Goal: Task Accomplishment & Management: Use online tool/utility

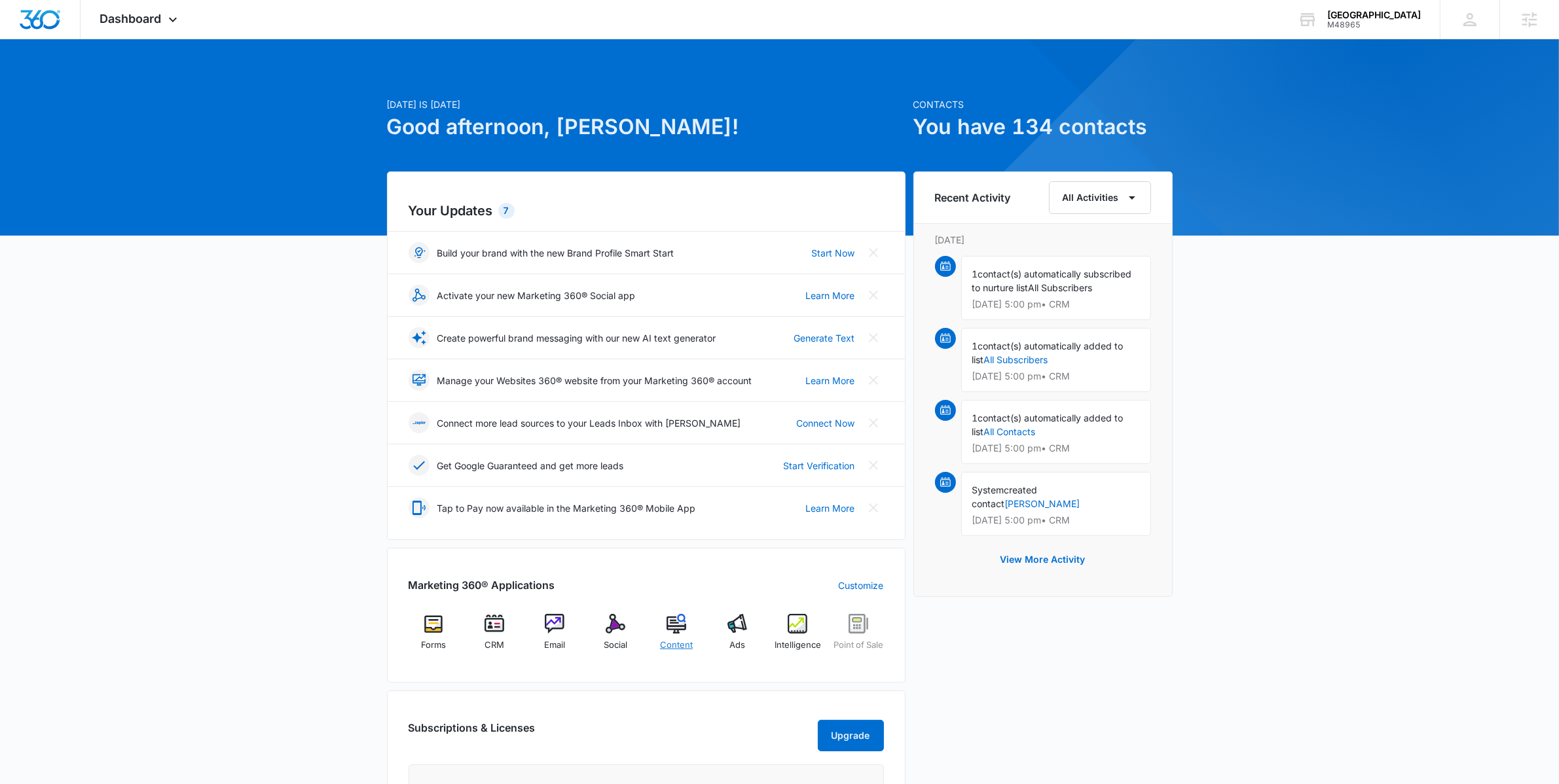
click at [672, 631] on img at bounding box center [677, 624] width 20 height 20
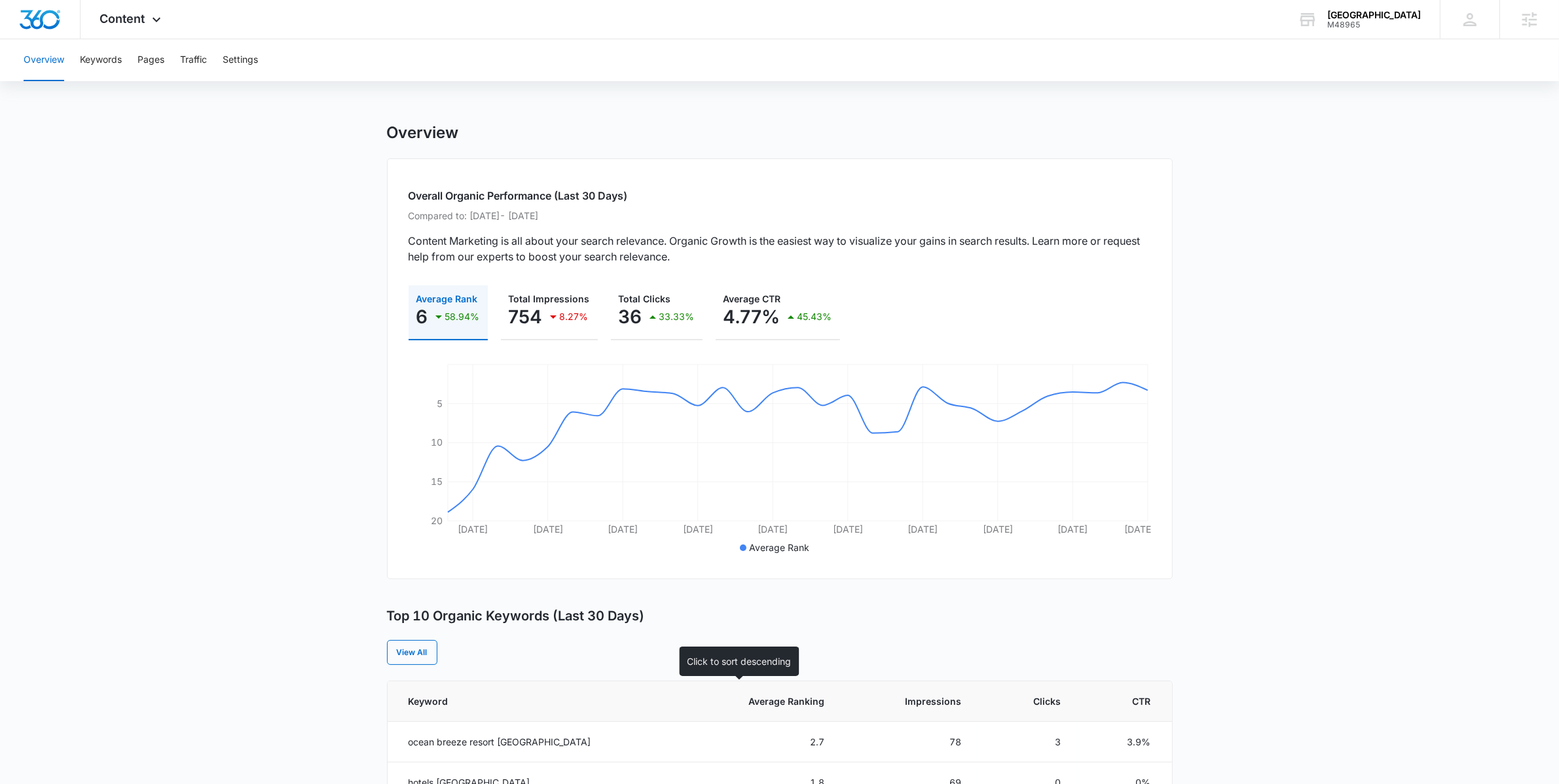
scroll to position [3, 0]
click at [768, 680] on th "Average Ranking" at bounding box center [759, 698] width 163 height 41
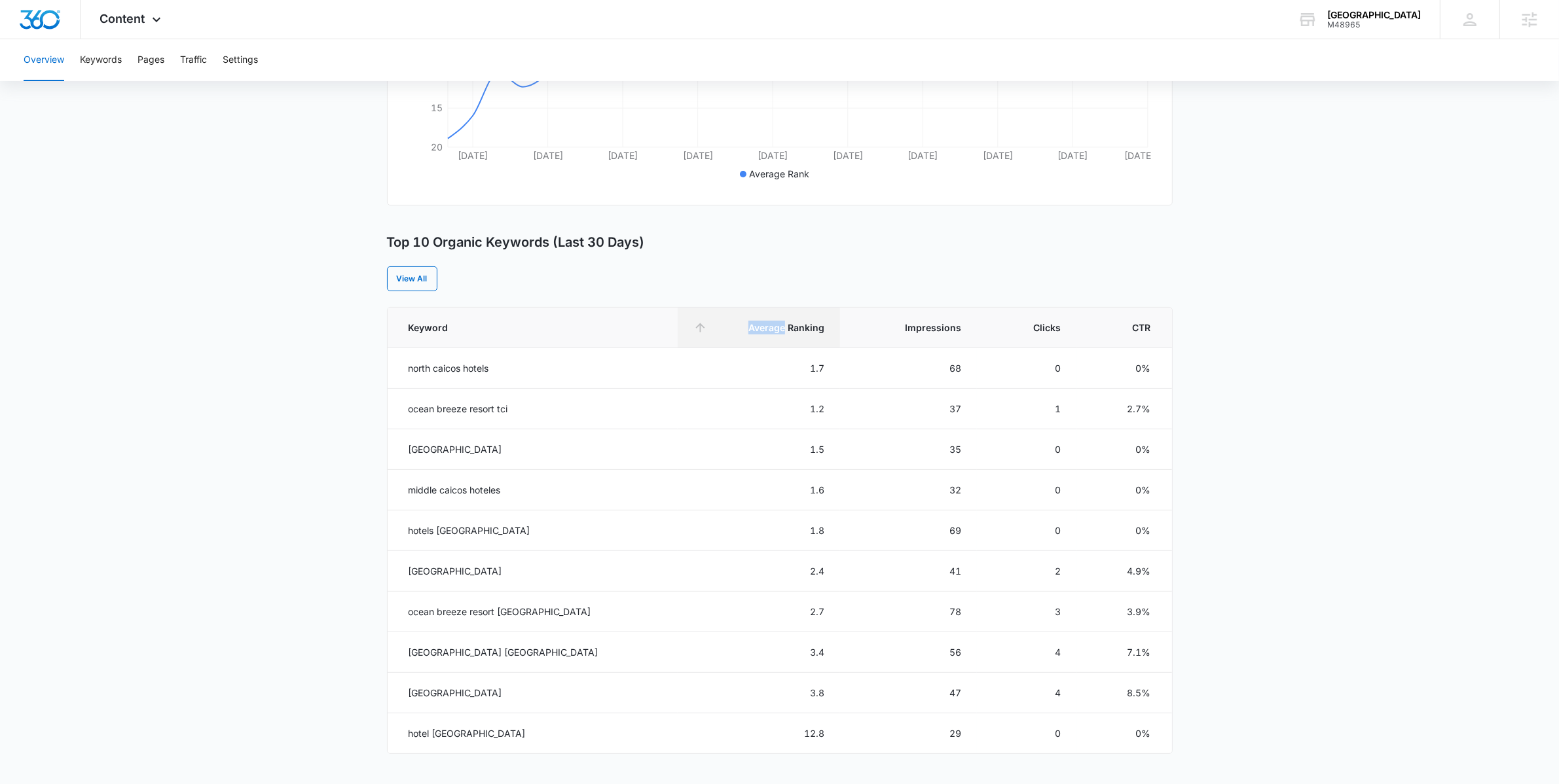
scroll to position [396, 0]
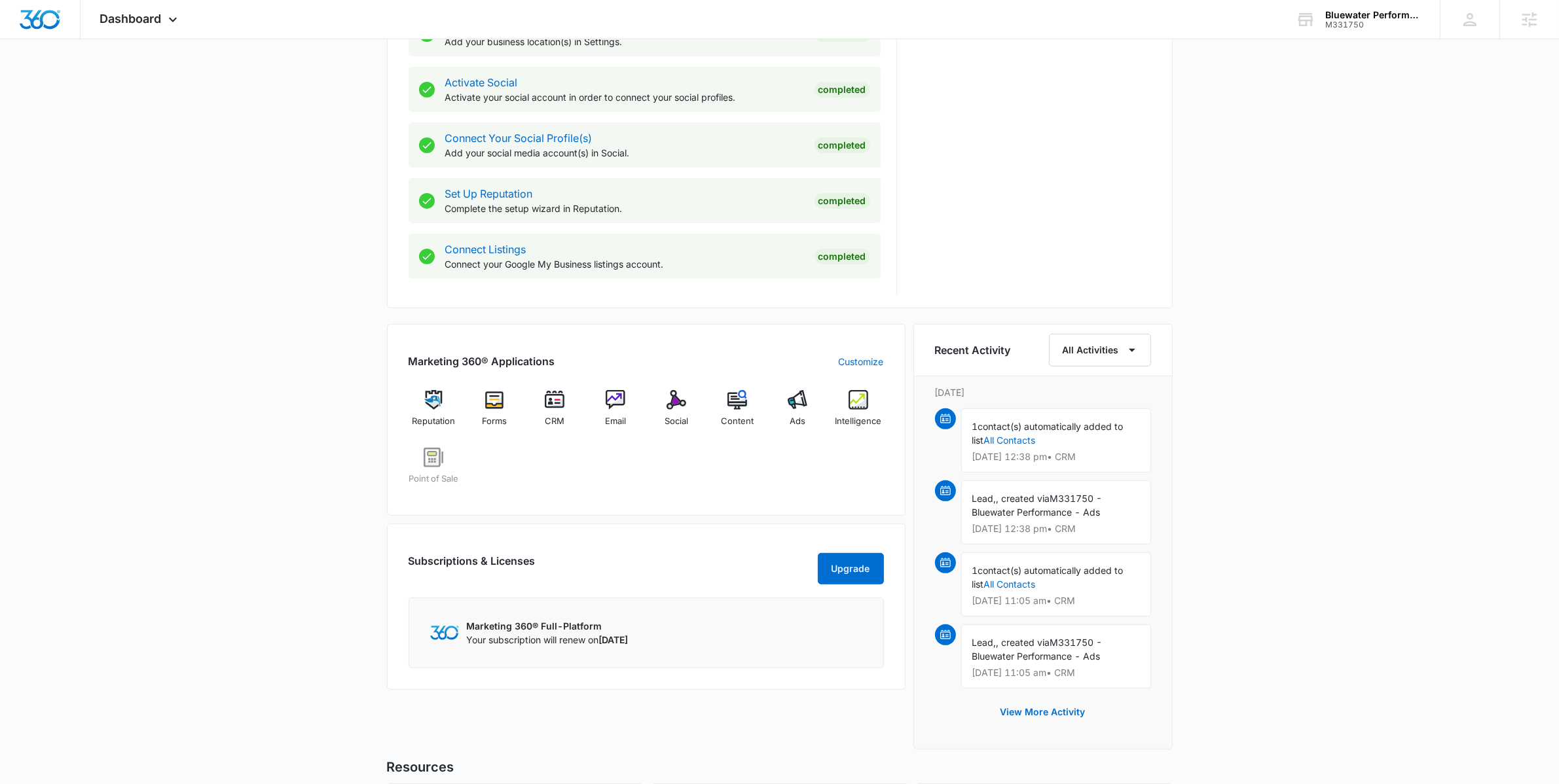
scroll to position [745, 0]
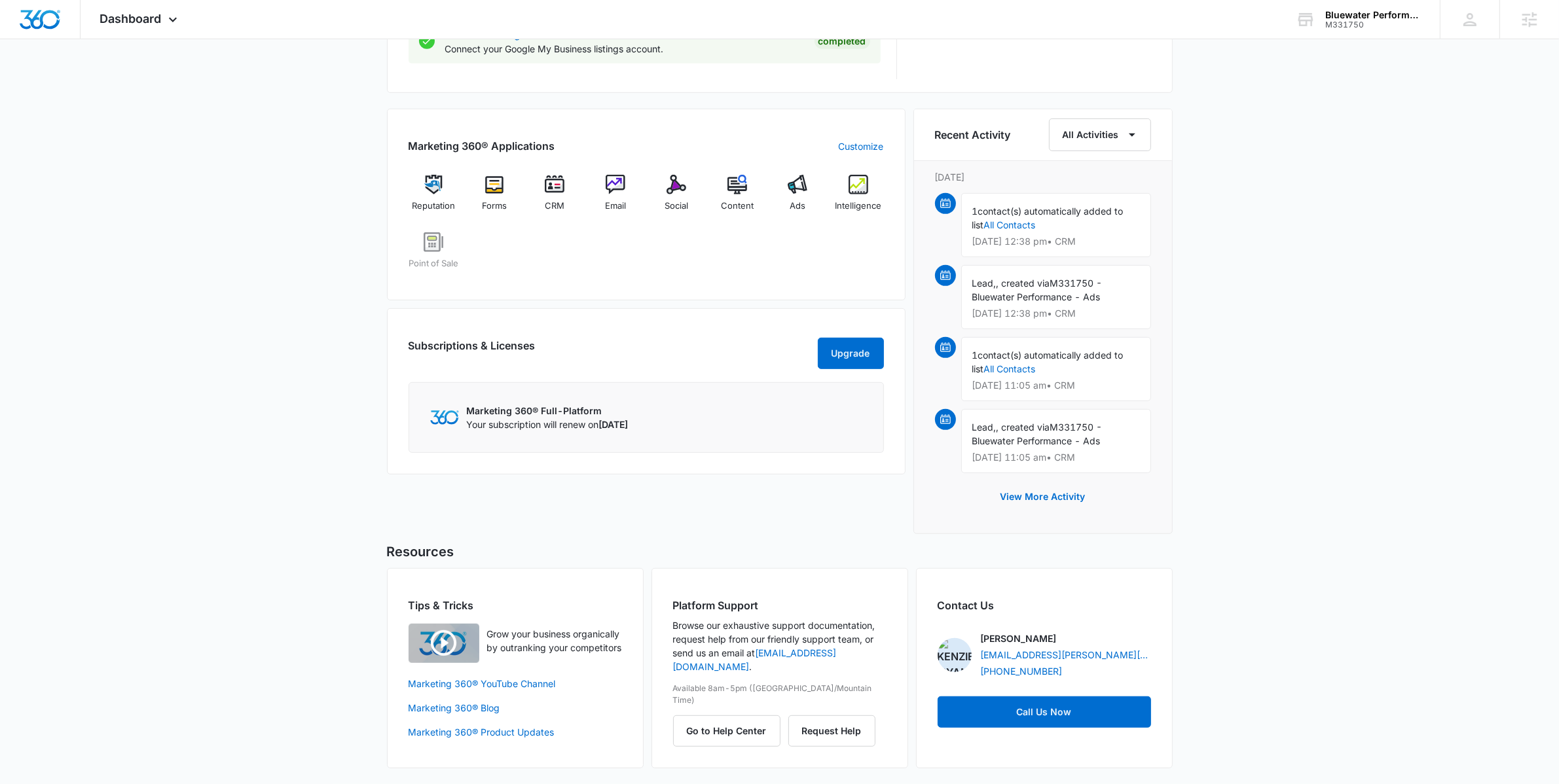
click at [717, 279] on div "Reputation Forms CRM Email Social Content Ads Intelligence Point of Sale" at bounding box center [646, 226] width 476 height 104
click at [672, 217] on div "Social" at bounding box center [677, 198] width 51 height 47
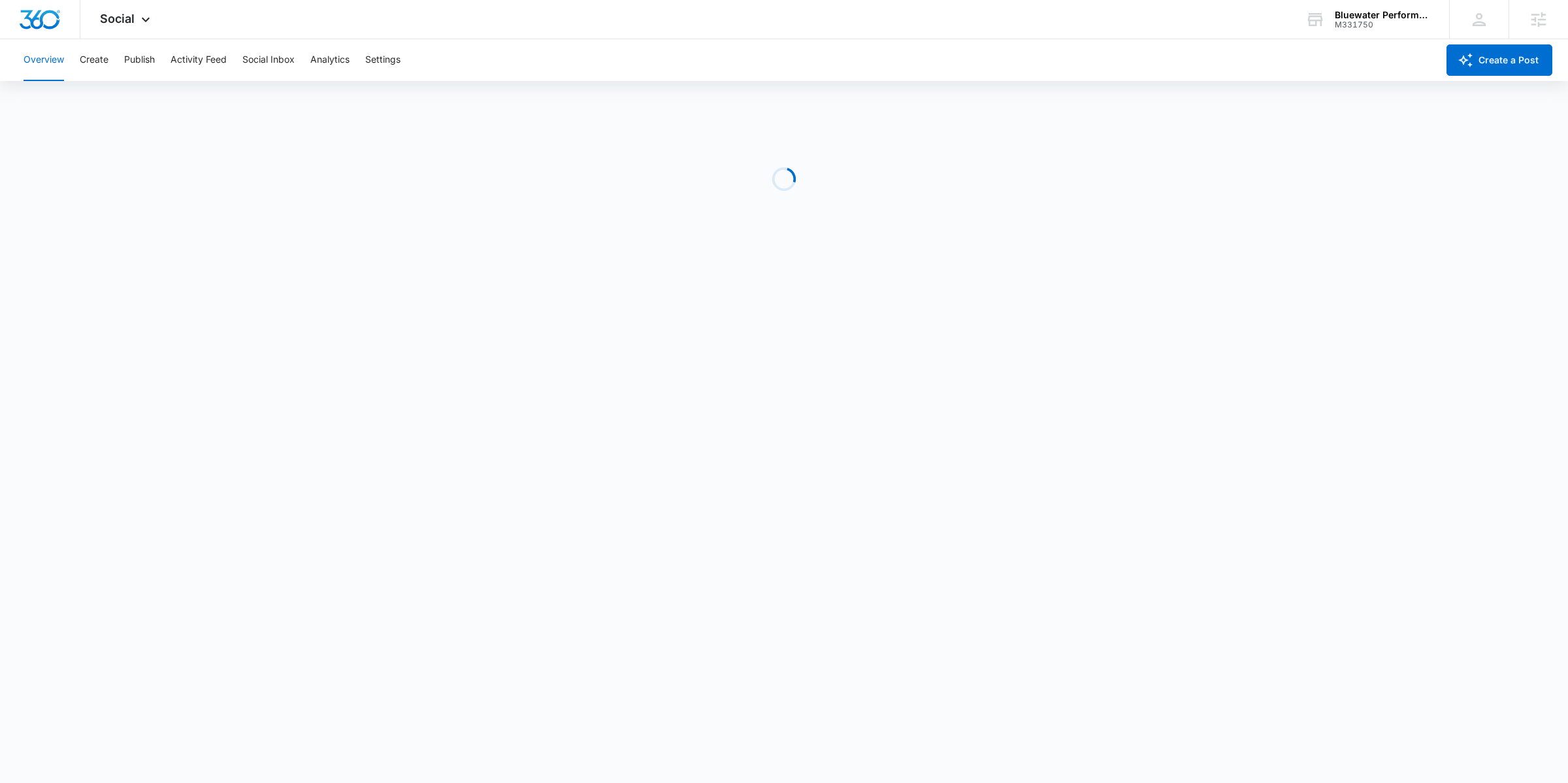
click at [119, 65] on div "Overview Create Publish Activity Feed Social Inbox Analytics Settings" at bounding box center [726, 60] width 1421 height 41
click at [138, 66] on button "Publish" at bounding box center [139, 60] width 31 height 41
click at [109, 95] on button "Schedules" at bounding box center [100, 100] width 45 height 36
click at [32, 91] on button "Calendar" at bounding box center [42, 100] width 39 height 36
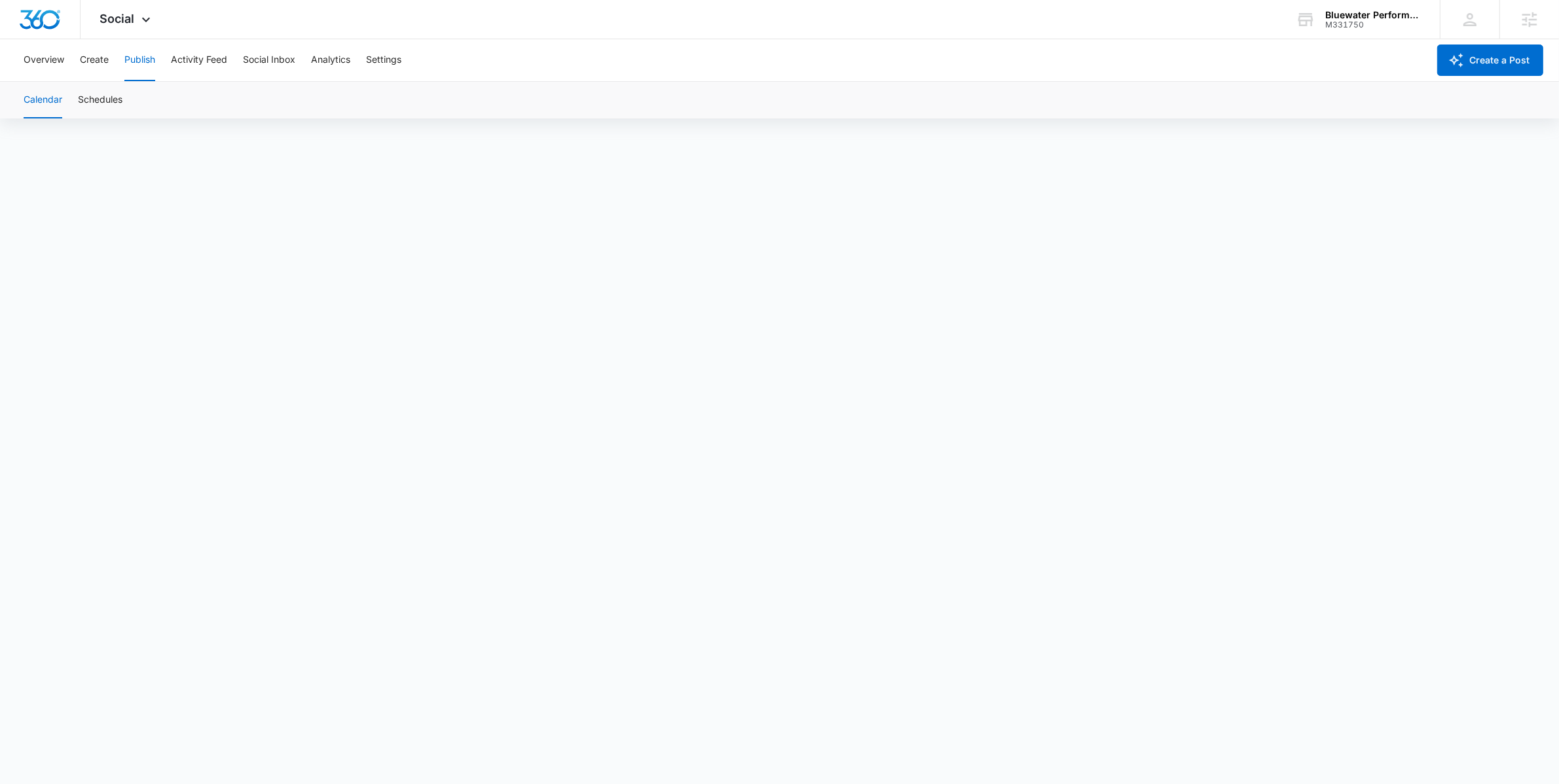
click at [71, 61] on div "Overview Create Publish Activity Feed Social Inbox Analytics Settings" at bounding box center [721, 60] width 1412 height 41
click at [83, 61] on button "Create" at bounding box center [94, 60] width 29 height 41
click at [133, 109] on button "Approvals" at bounding box center [128, 100] width 44 height 37
